Goal: Task Accomplishment & Management: Manage account settings

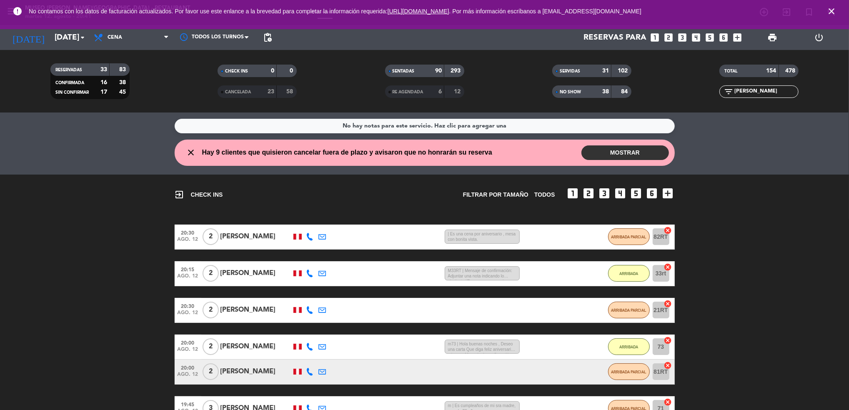
drag, startPoint x: 744, startPoint y: 89, endPoint x: 675, endPoint y: 78, distance: 70.0
click at [675, 78] on div "RESERVADAS 33 83 CONFIRMADA 16 38 SIN CONFIRMAR 17 45 CHECK INS 0 0 CANCELADA 2…" at bounding box center [424, 81] width 849 height 46
type input "a"
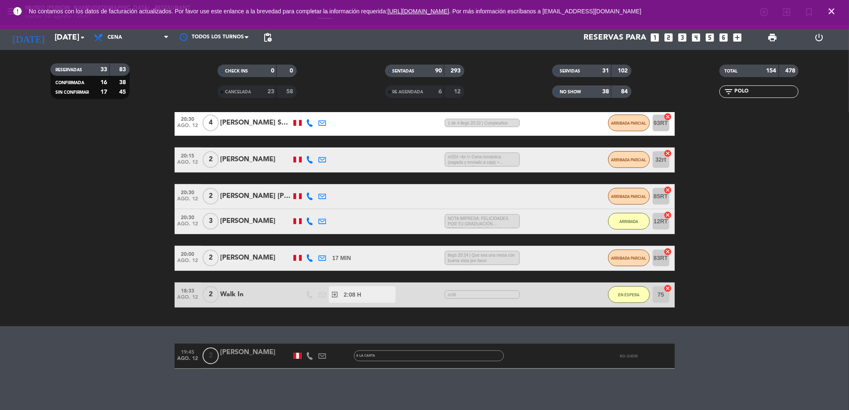
type input "POLO"
click at [257, 355] on div "[PERSON_NAME]" at bounding box center [255, 352] width 71 height 11
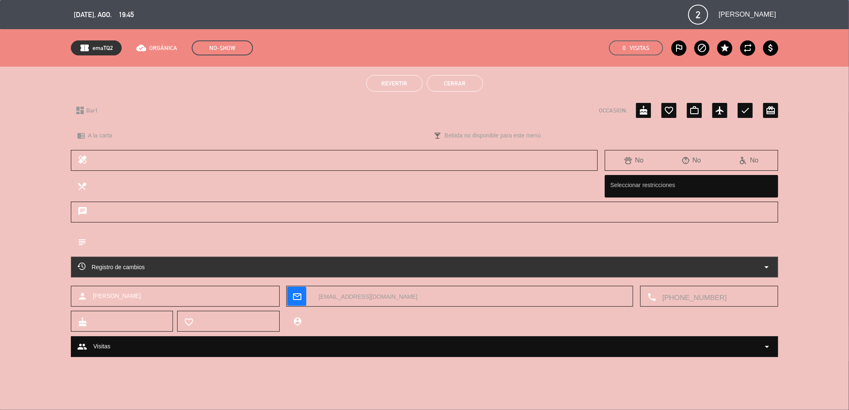
click at [388, 86] on span "Revertir" at bounding box center [394, 83] width 26 height 7
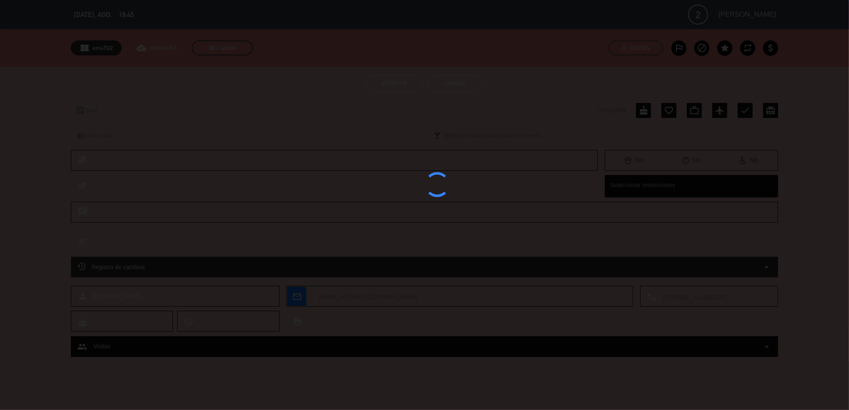
click at [388, 86] on div at bounding box center [424, 205] width 849 height 410
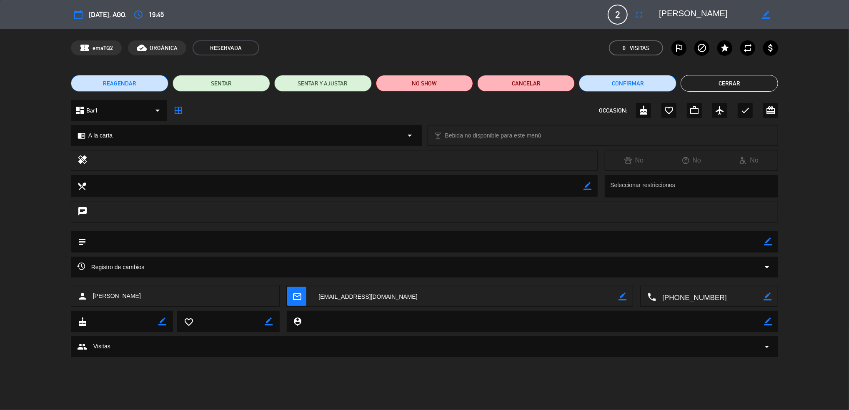
click at [765, 240] on icon "border_color" at bounding box center [768, 242] width 8 height 8
click at [712, 241] on textarea at bounding box center [425, 241] width 678 height 21
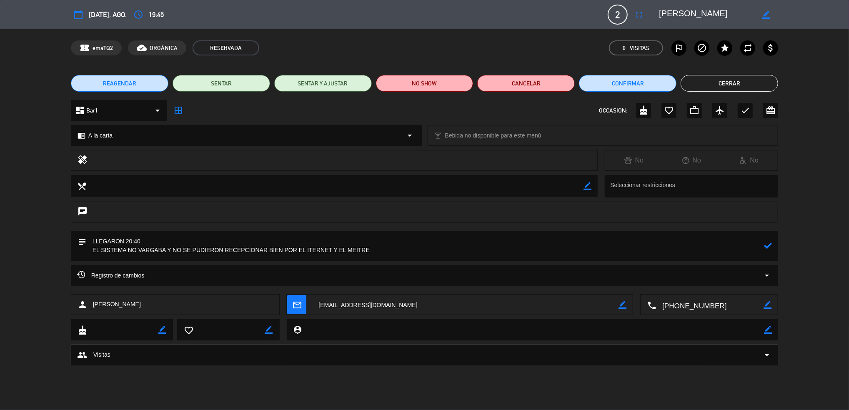
click at [775, 247] on div "subject" at bounding box center [425, 246] width 708 height 30
click at [768, 247] on icon at bounding box center [768, 246] width 8 height 8
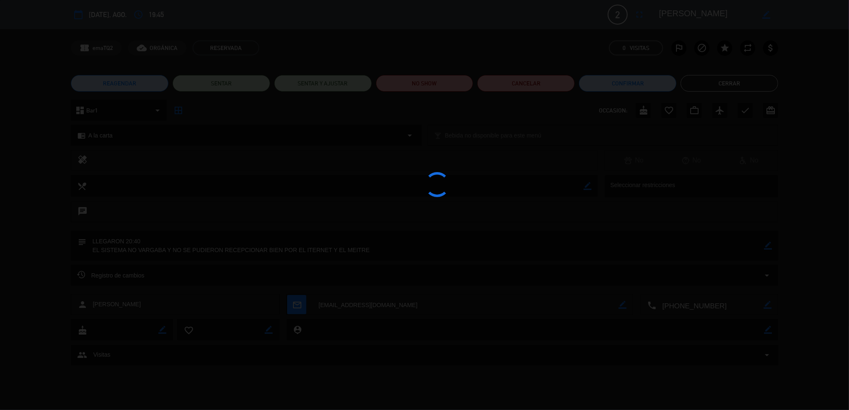
type textarea "LLEGARON 20:40 EL SISTEMA NO VARGABA Y NO SE PUDIERON RECEPCIONAR BIEN POR EL I…"
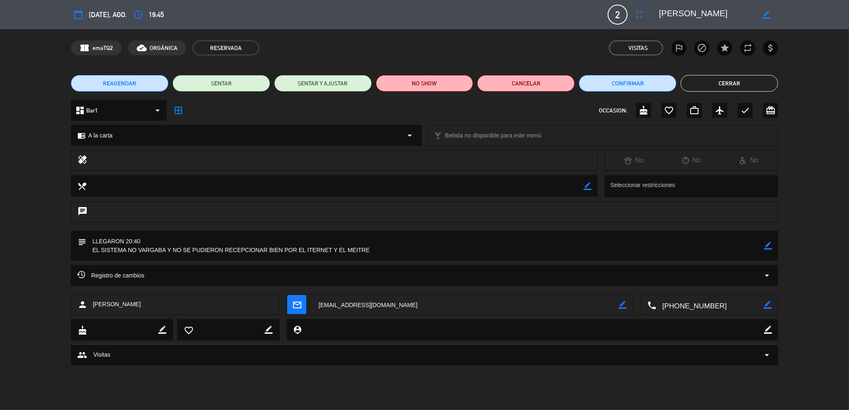
click at [718, 86] on button "Cerrar" at bounding box center [729, 83] width 98 height 17
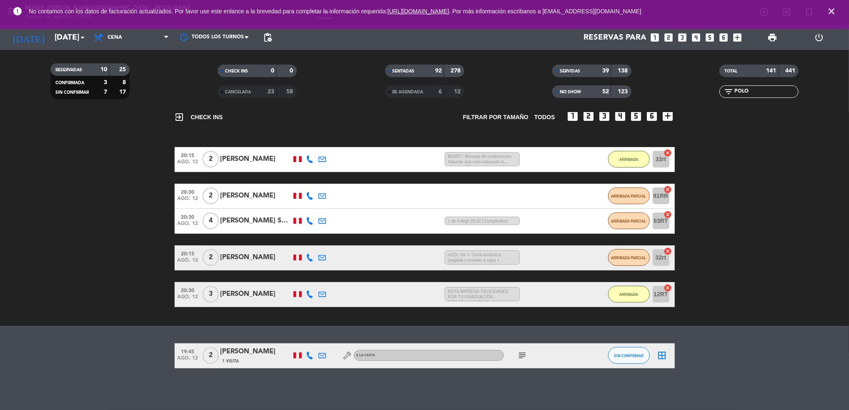
scroll to position [77, 0]
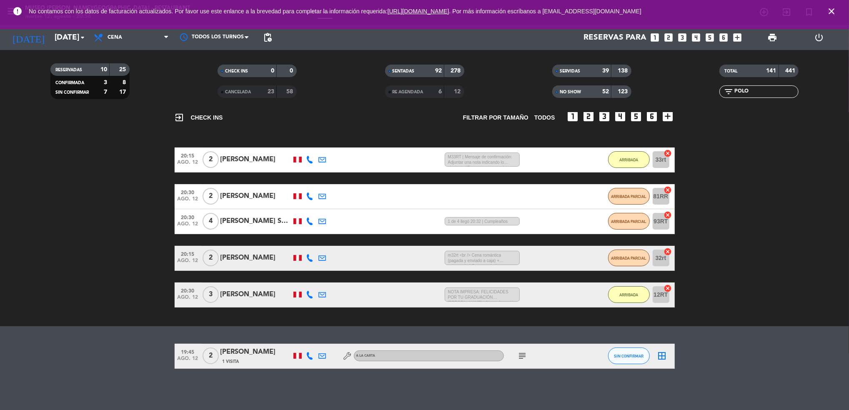
drag, startPoint x: 769, startPoint y: 92, endPoint x: 733, endPoint y: 100, distance: 36.8
click at [733, 100] on div "TOTAL 141 441 filter_list POLO" at bounding box center [758, 81] width 167 height 46
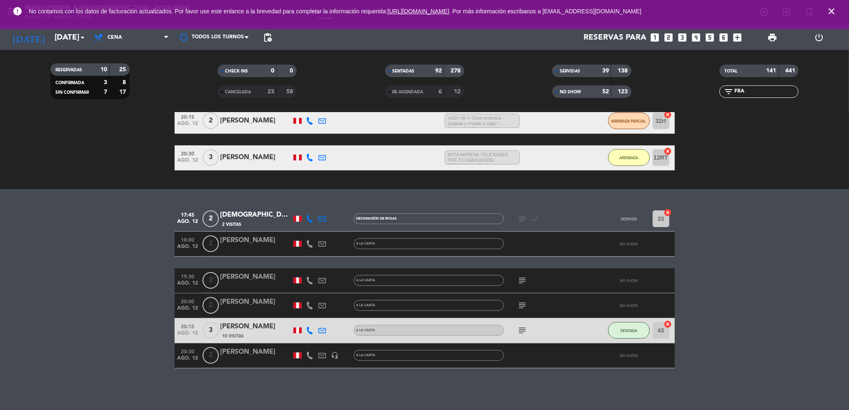
scroll to position [152, 0]
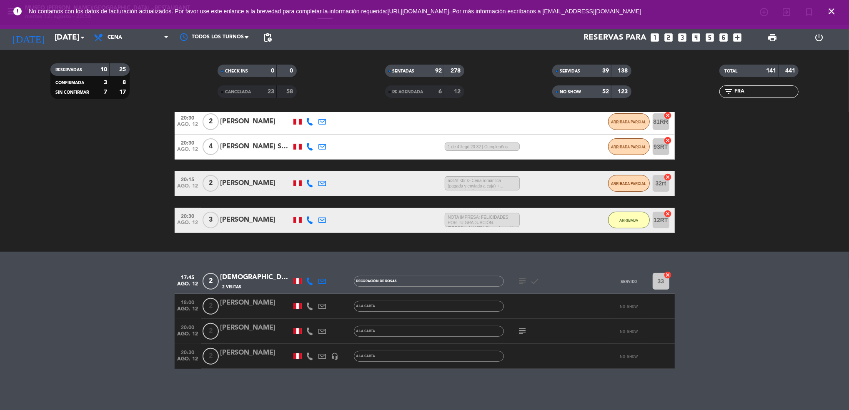
type input "FRA"
click at [250, 328] on div "[PERSON_NAME]" at bounding box center [255, 328] width 71 height 11
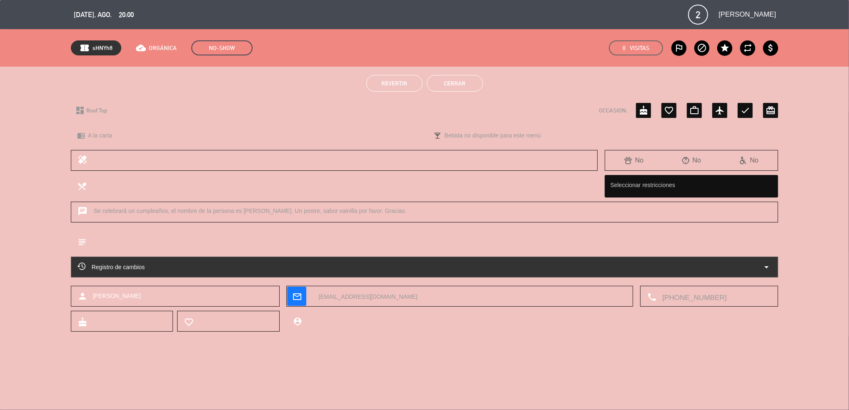
click at [394, 85] on span "Revertir" at bounding box center [394, 83] width 26 height 7
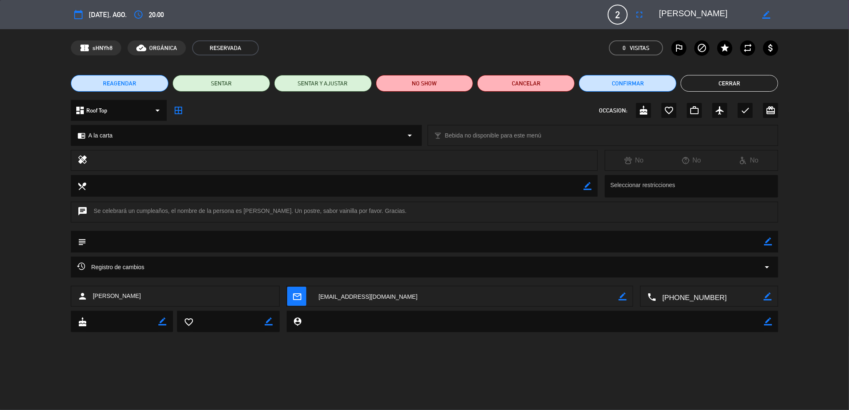
click at [768, 242] on icon "border_color" at bounding box center [768, 242] width 8 height 8
click at [750, 248] on textarea at bounding box center [425, 241] width 678 height 21
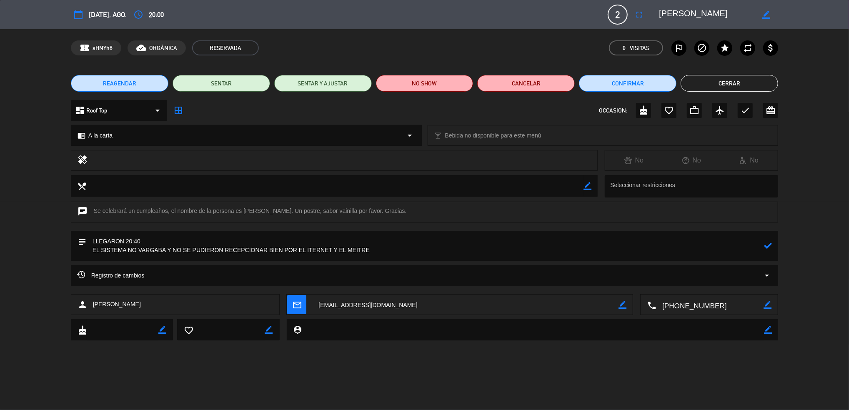
click at [335, 245] on textarea at bounding box center [425, 246] width 678 height 30
click at [765, 244] on icon at bounding box center [768, 246] width 8 height 8
click at [767, 244] on icon "border_color" at bounding box center [768, 246] width 8 height 8
click at [713, 242] on textarea at bounding box center [425, 246] width 678 height 30
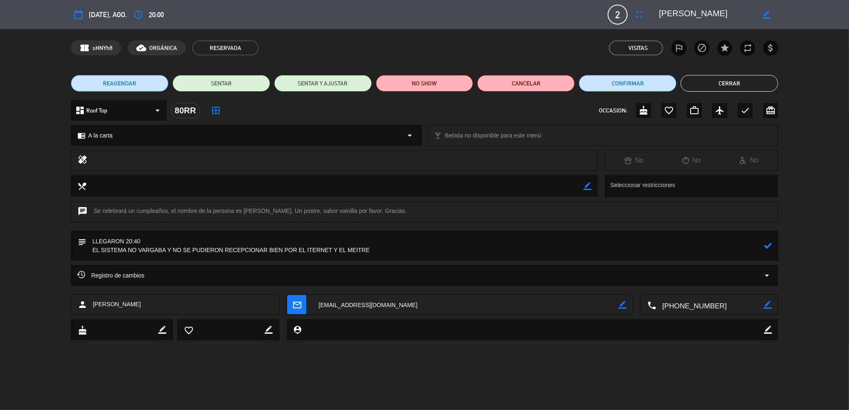
click at [102, 241] on textarea at bounding box center [425, 246] width 678 height 30
type textarea "LLEGARON 20:40 EL SISTEMA NO VARGABA Y NO SE PUDIERON RECEPCIONAR BIEN POR EL I…"
click at [731, 85] on button "Cerrar" at bounding box center [729, 83] width 98 height 17
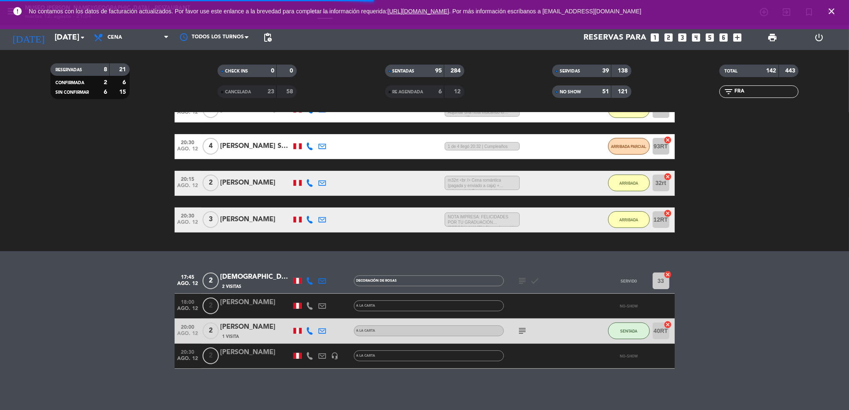
drag, startPoint x: 710, startPoint y: 89, endPoint x: 657, endPoint y: 85, distance: 53.5
click at [657, 85] on div "RESERVADAS 8 21 CONFIRMADA 2 6 SIN CONFIRMAR 6 15 CHECK INS 0 0 CANCELADA 23 58…" at bounding box center [424, 81] width 849 height 46
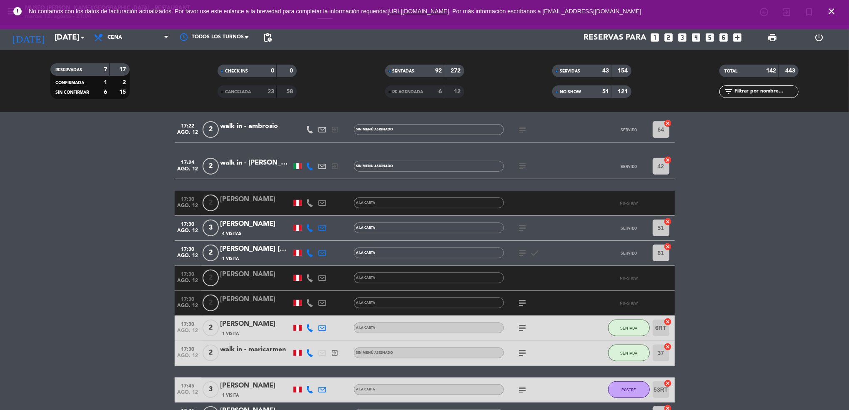
scroll to position [405, 0]
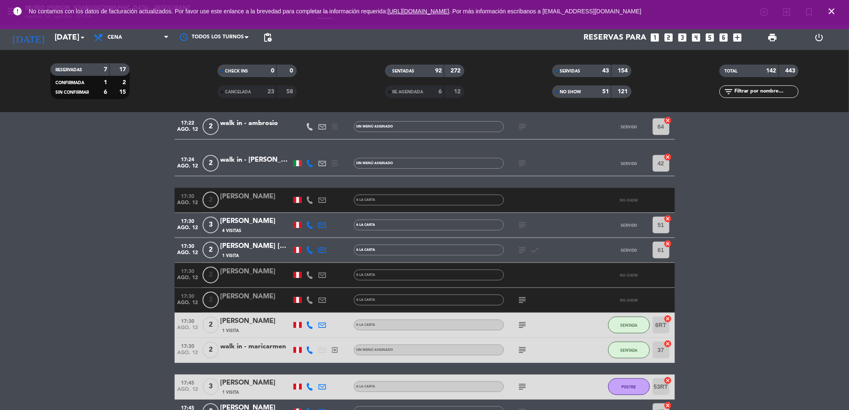
click at [589, 88] on div "NO SHOW" at bounding box center [573, 92] width 38 height 10
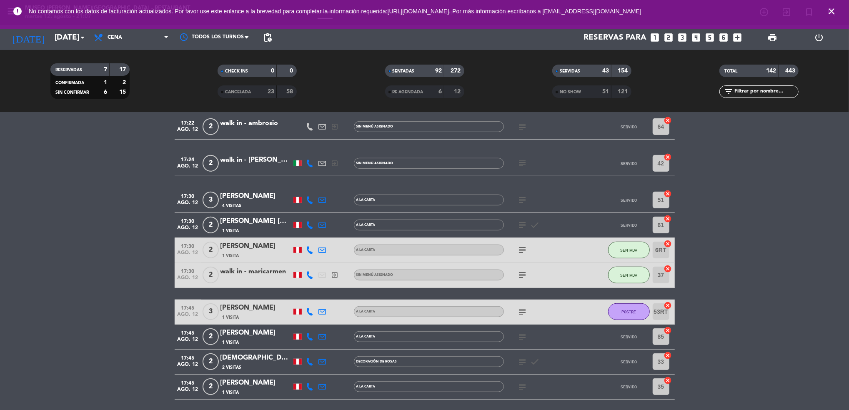
click at [771, 96] on div "filter_list" at bounding box center [758, 91] width 79 height 13
click at [587, 91] on div "NO SHOW" at bounding box center [573, 92] width 38 height 10
click at [780, 91] on input "text" at bounding box center [765, 91] width 65 height 9
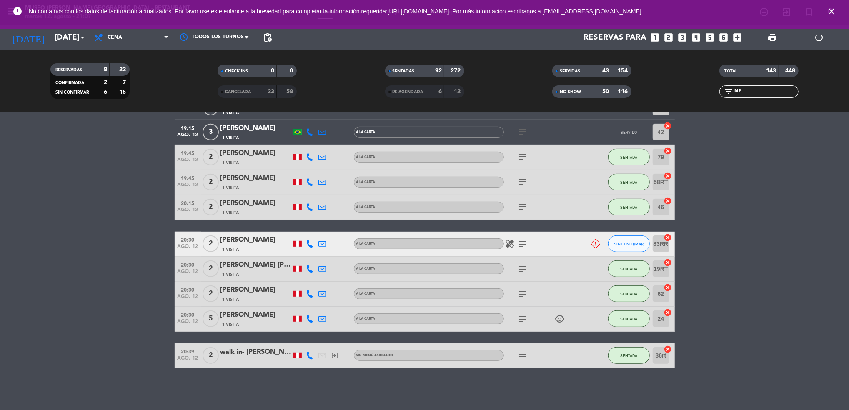
scroll to position [0, 0]
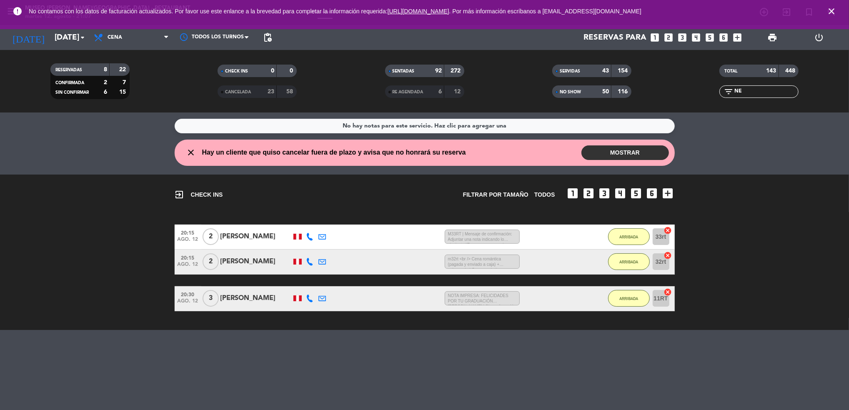
type input "N"
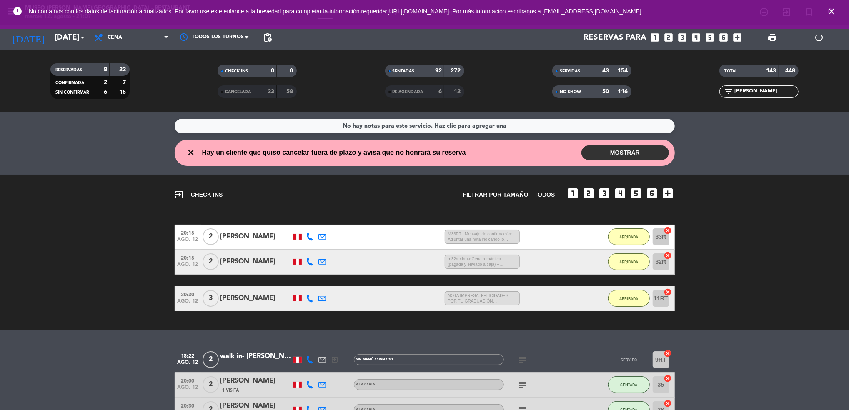
scroll to position [54, 0]
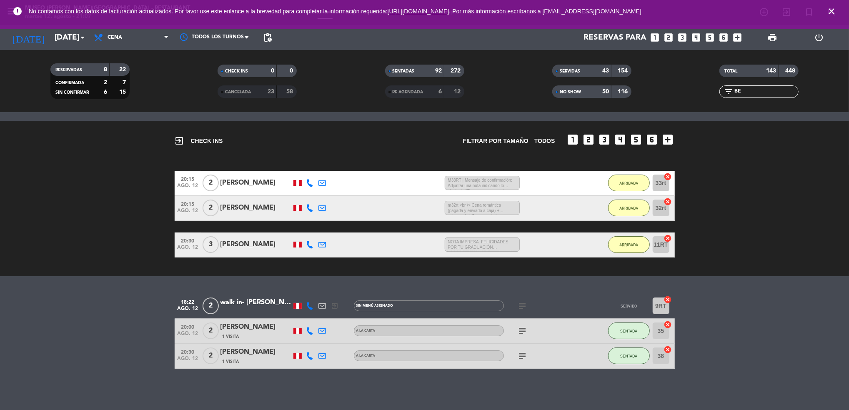
type input "B"
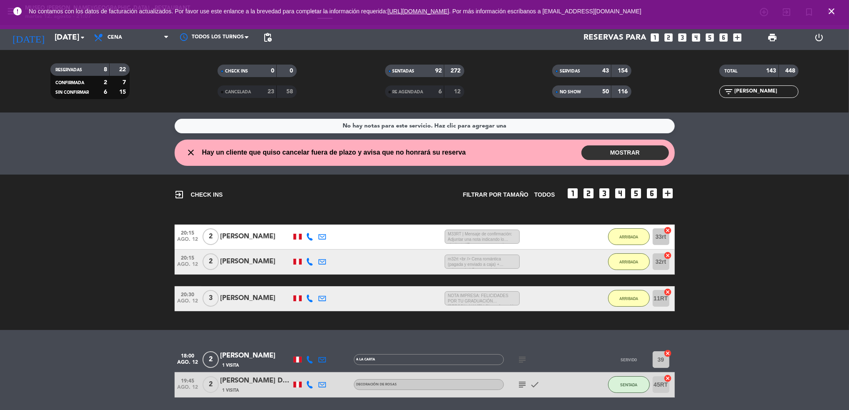
scroll to position [29, 0]
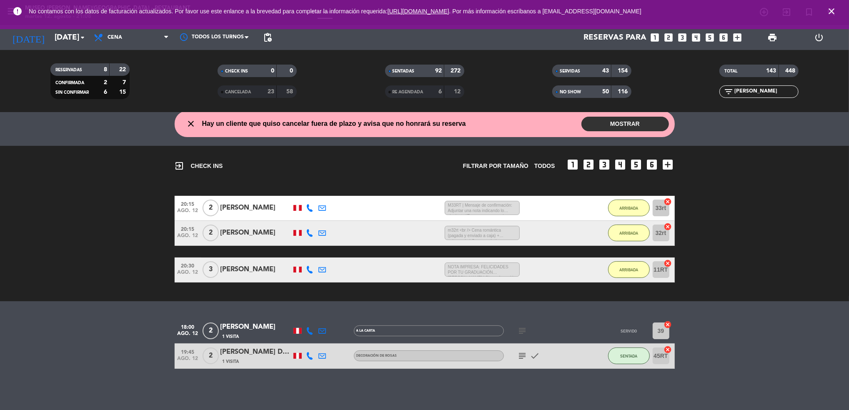
type input "[PERSON_NAME]"
click at [306, 380] on div "No hay notas para este servicio. Haz clic para agregar una close Hay un cliente…" at bounding box center [424, 262] width 849 height 298
drag, startPoint x: 750, startPoint y: 90, endPoint x: 681, endPoint y: 89, distance: 69.2
click at [681, 89] on div "filter_list [PERSON_NAME]" at bounding box center [758, 91] width 167 height 13
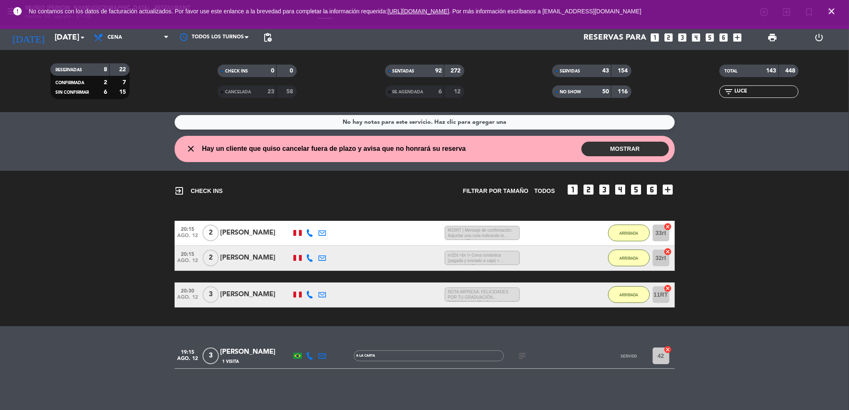
scroll to position [0, 0]
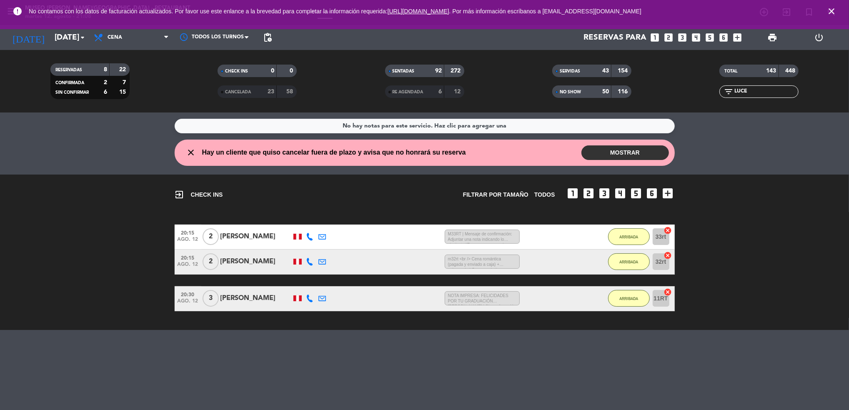
type input "LUCE"
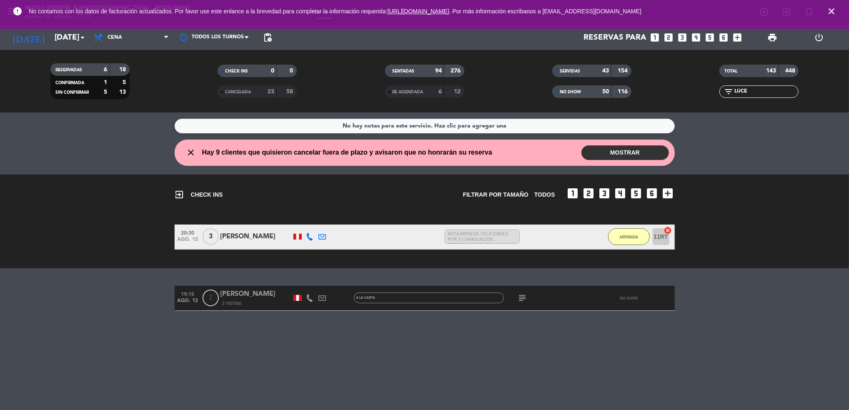
click at [321, 260] on div "exit_to_app CHECK INS Filtrar por tamaño TODOS looks_one looks_two looks_3 look…" at bounding box center [424, 222] width 849 height 94
